Goal: Transaction & Acquisition: Purchase product/service

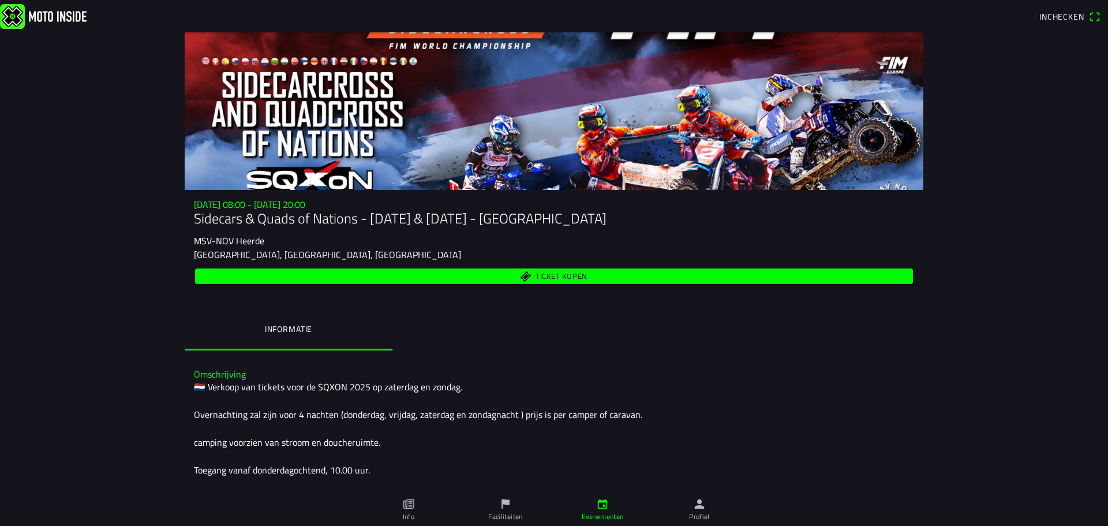
click at [574, 272] on span "Ticket kopen" at bounding box center [561, 275] width 52 height 7
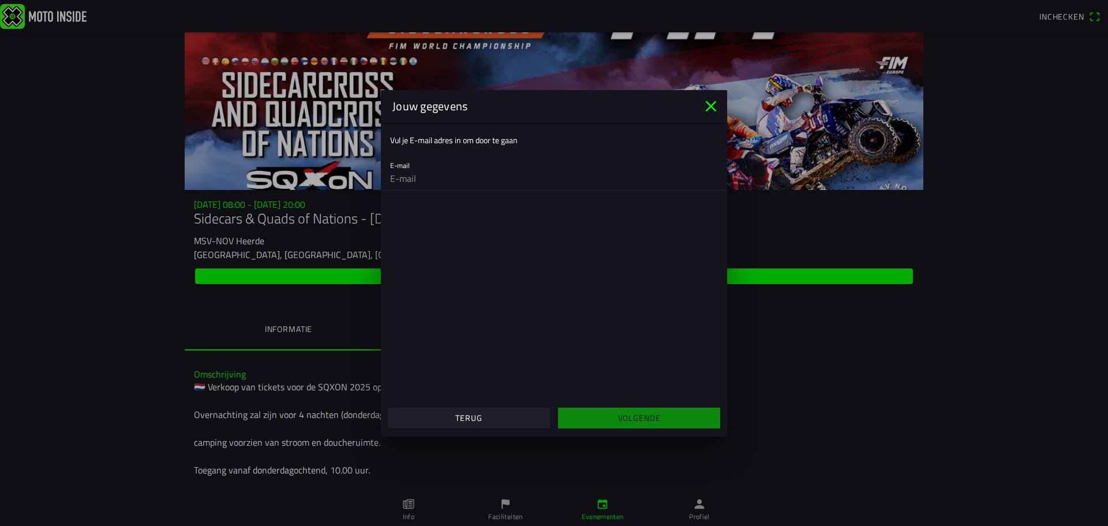
click at [479, 425] on span "Terug" at bounding box center [468, 417] width 144 height 21
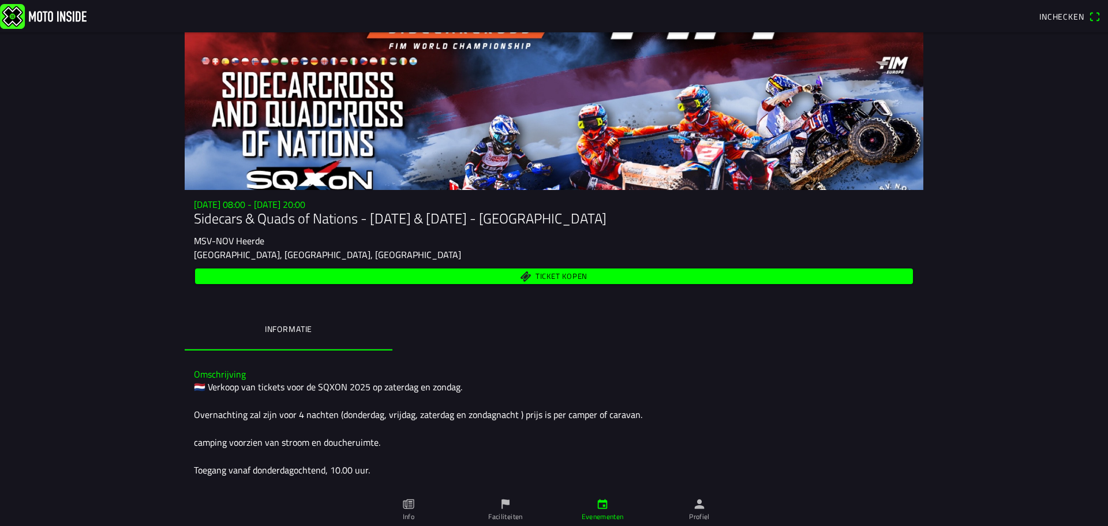
click at [479, 425] on ion-col "Terug" at bounding box center [469, 440] width 170 height 31
click at [294, 327] on ion-label "Informatie" at bounding box center [288, 328] width 47 height 13
click at [412, 503] on icon "paper" at bounding box center [408, 503] width 13 height 13
